Goal: Task Accomplishment & Management: Manage account settings

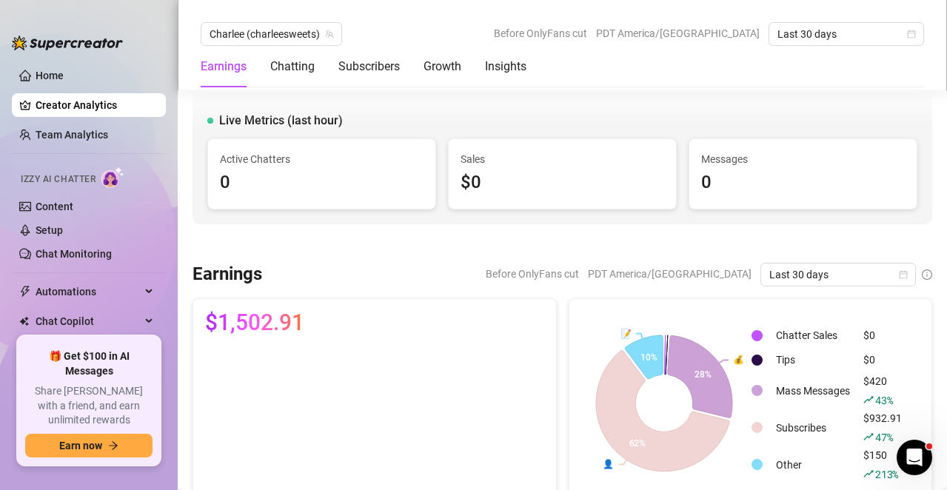
scroll to position [1332, 0]
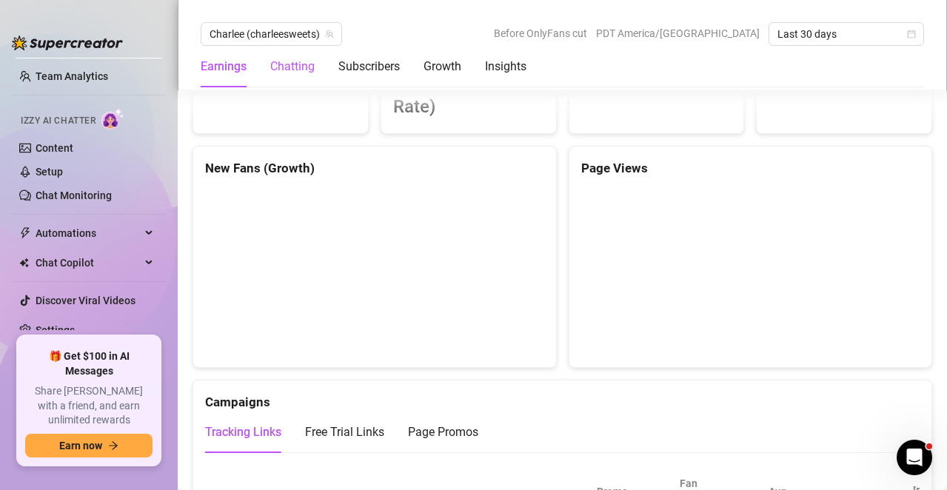
click at [295, 64] on div "Chatting" at bounding box center [292, 67] width 44 height 18
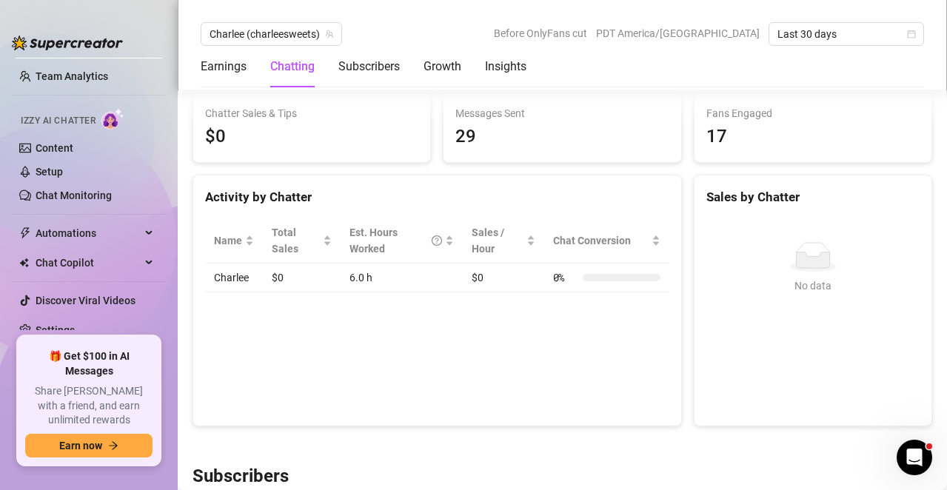
scroll to position [466, 0]
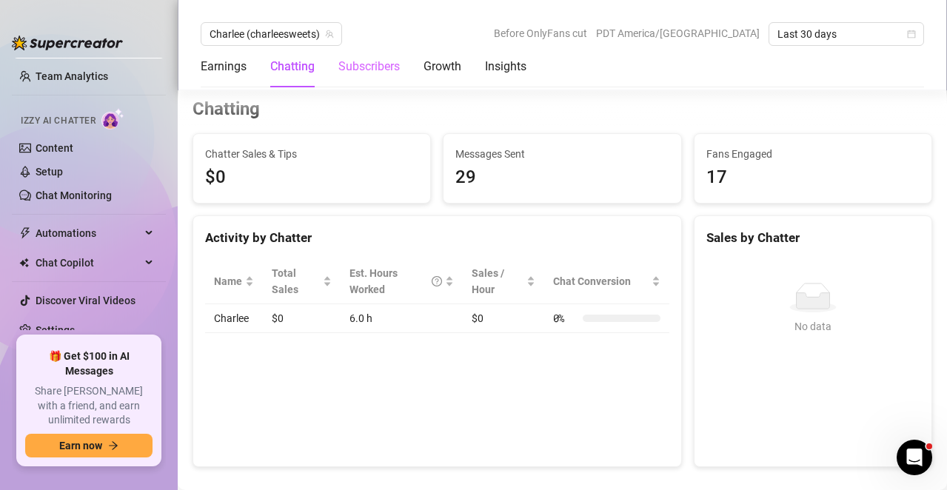
click at [337, 62] on div "Earnings Chatting Subscribers Growth Insights" at bounding box center [364, 66] width 326 height 41
click at [351, 63] on div "Subscribers" at bounding box center [368, 67] width 61 height 18
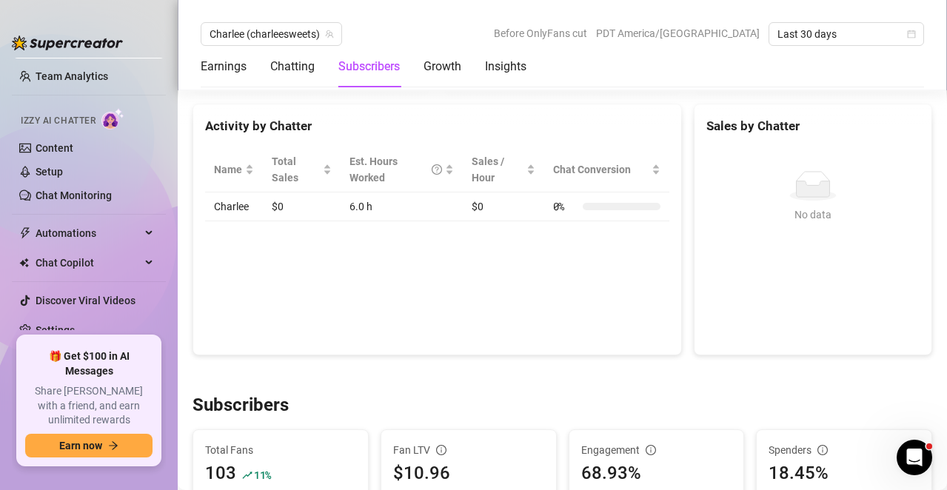
scroll to position [355, 0]
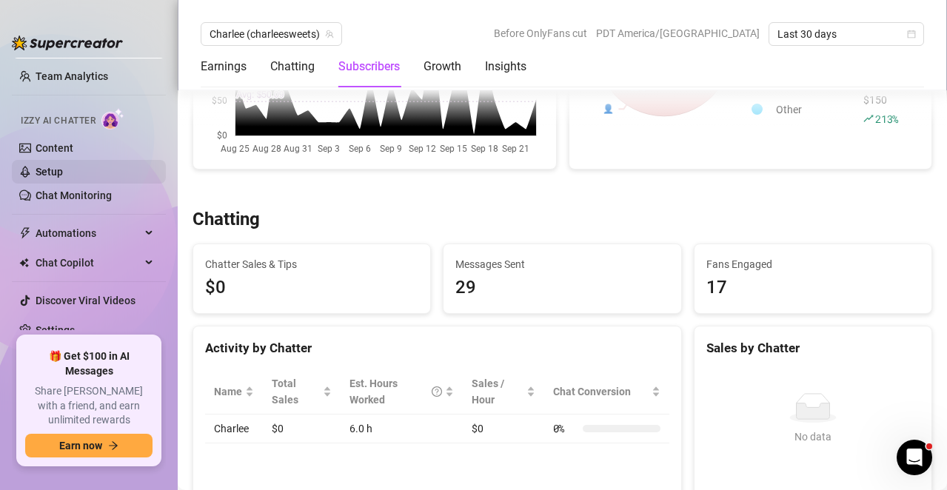
click at [62, 169] on link "Setup" at bounding box center [49, 172] width 27 height 12
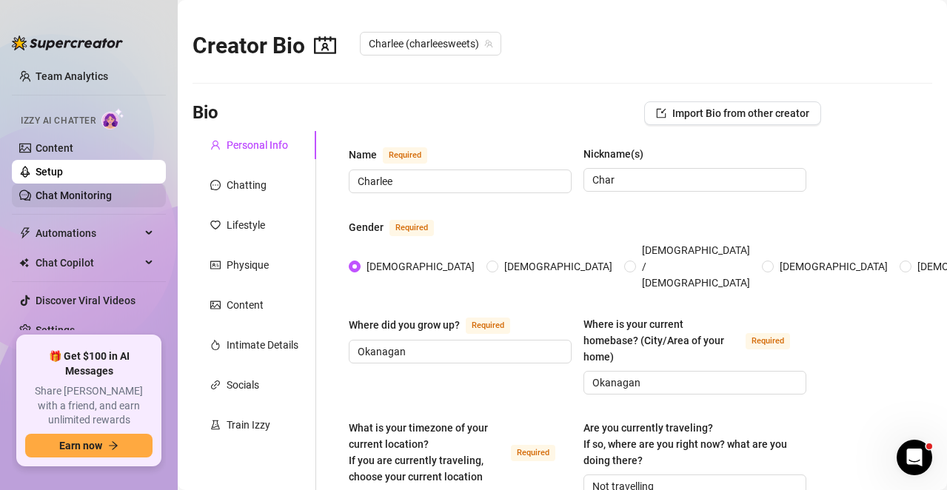
radio input "true"
type input "[DATE]"
click at [244, 179] on div "Chatting" at bounding box center [246, 185] width 40 height 16
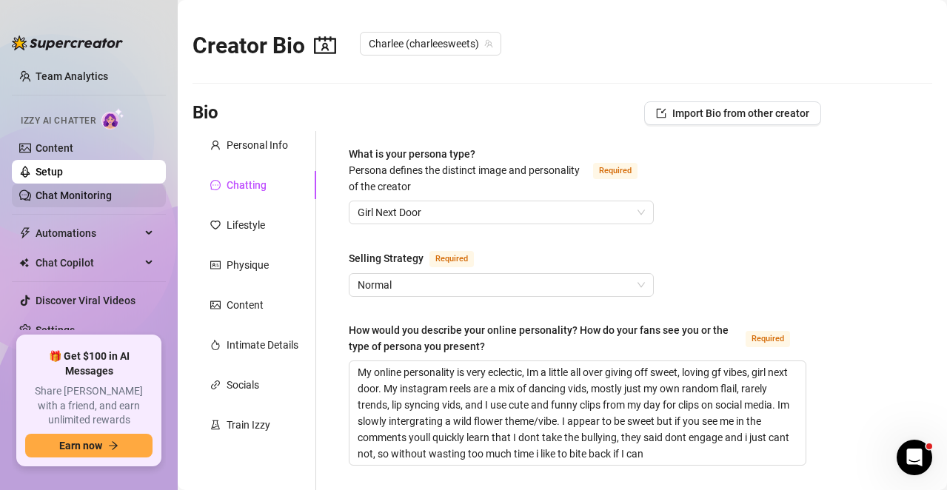
click at [50, 189] on link "Chat Monitoring" at bounding box center [74, 195] width 76 height 12
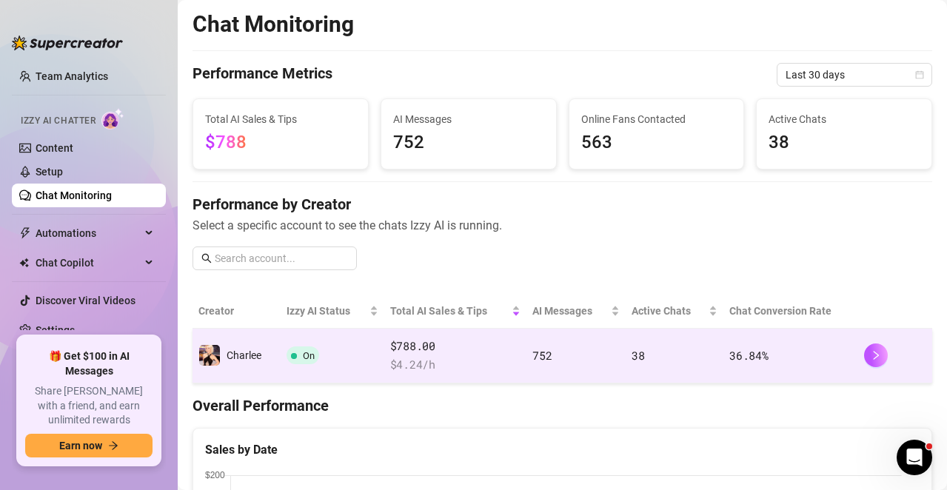
click at [329, 357] on td "On" at bounding box center [331, 356] width 103 height 55
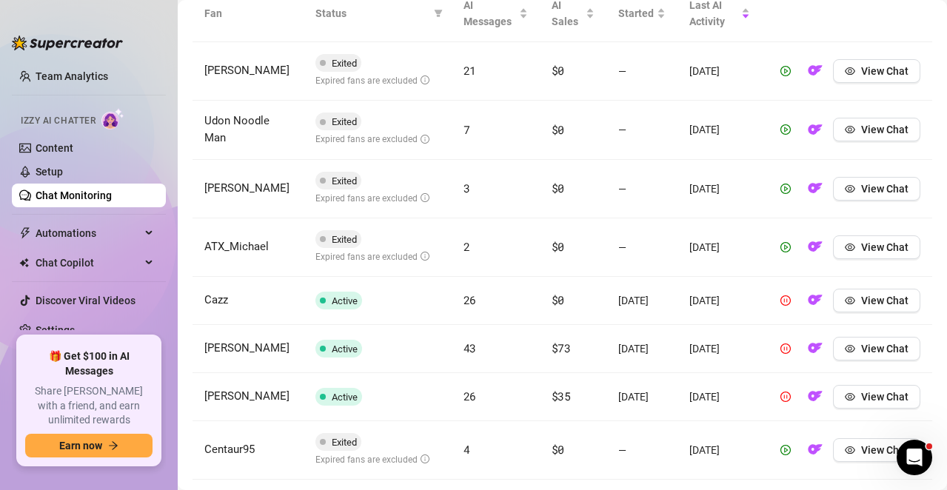
scroll to position [592, 0]
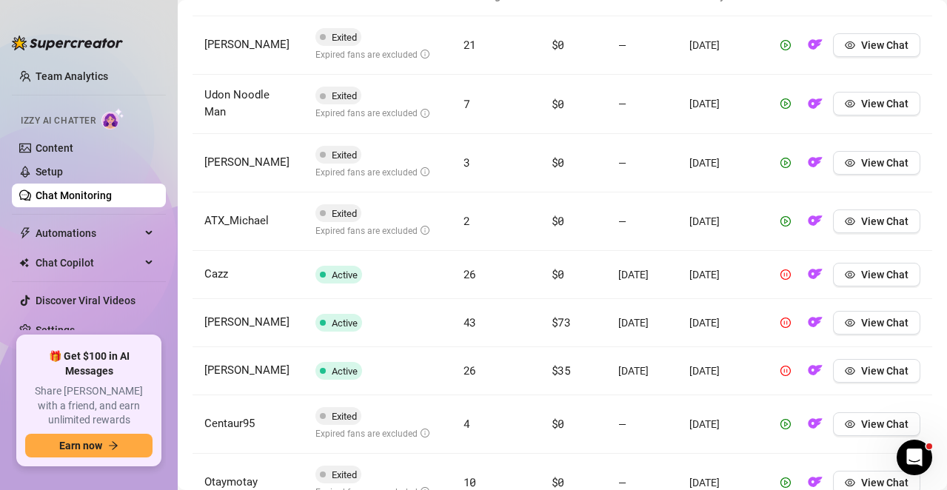
click at [215, 329] on span "[PERSON_NAME]" at bounding box center [246, 321] width 85 height 13
click at [867, 280] on span "View Chat" at bounding box center [884, 275] width 47 height 12
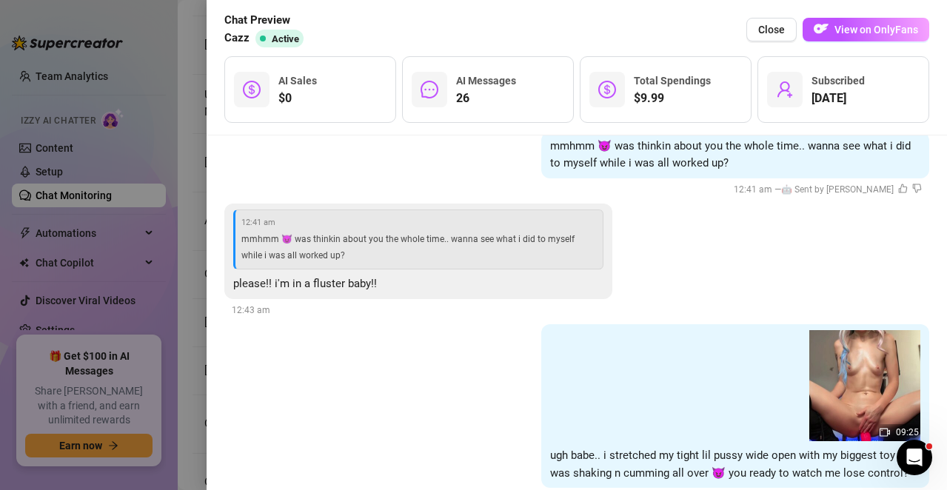
scroll to position [5391, 0]
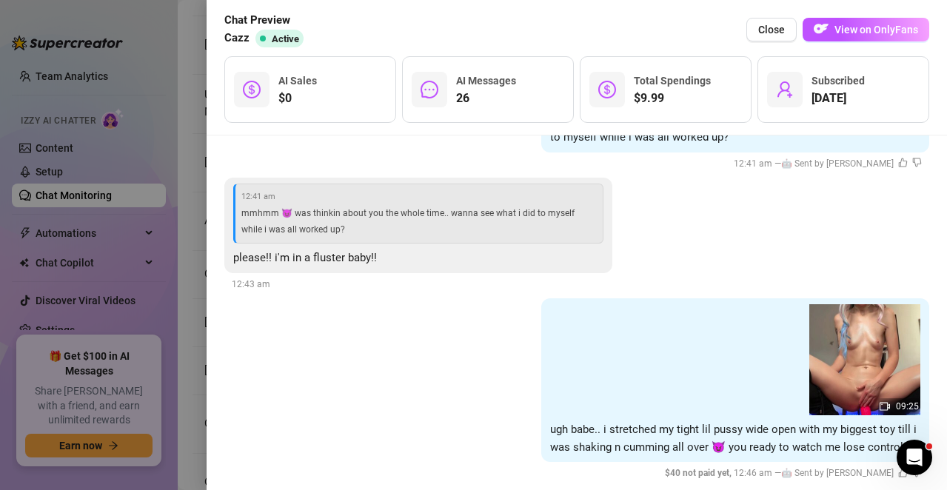
click at [550, 423] on span "ugh babe.. i stretched my tight lil pussy wide open with my biggest toy till i …" at bounding box center [733, 438] width 366 height 31
